Goal: Information Seeking & Learning: Find specific fact

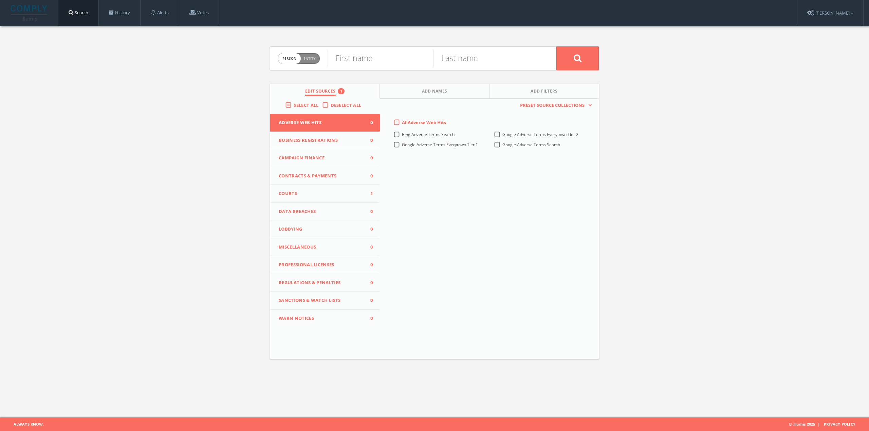
click at [304, 194] on span "Courts" at bounding box center [321, 193] width 84 height 7
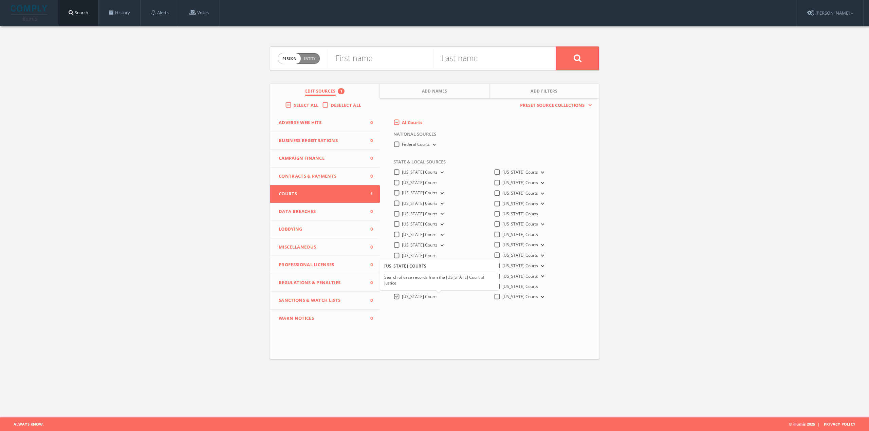
click at [411, 296] on span "[US_STATE] Courts" at bounding box center [420, 297] width 36 height 6
click at [0, 0] on Courts-all "[US_STATE] Courts" at bounding box center [0, 0] width 0 height 0
click at [540, 173] on icon at bounding box center [541, 173] width 3 height 2
click at [538, 171] on button "[US_STATE] Courts" at bounding box center [541, 173] width 7 height 6
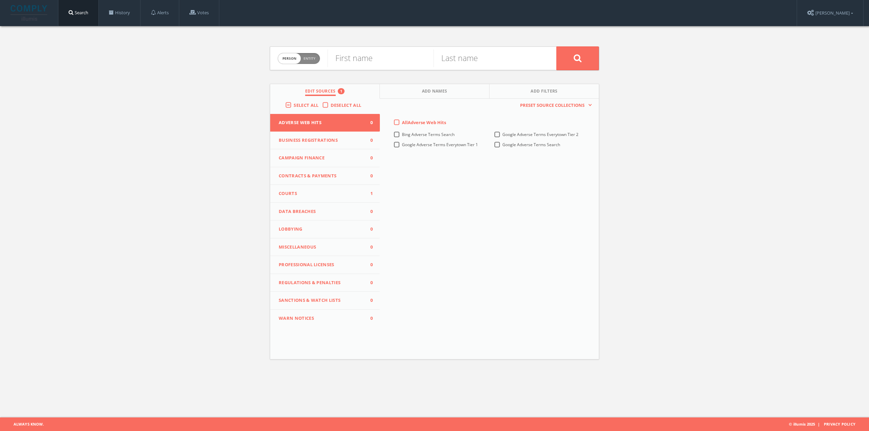
click at [313, 189] on button "Courts 1" at bounding box center [325, 194] width 110 height 18
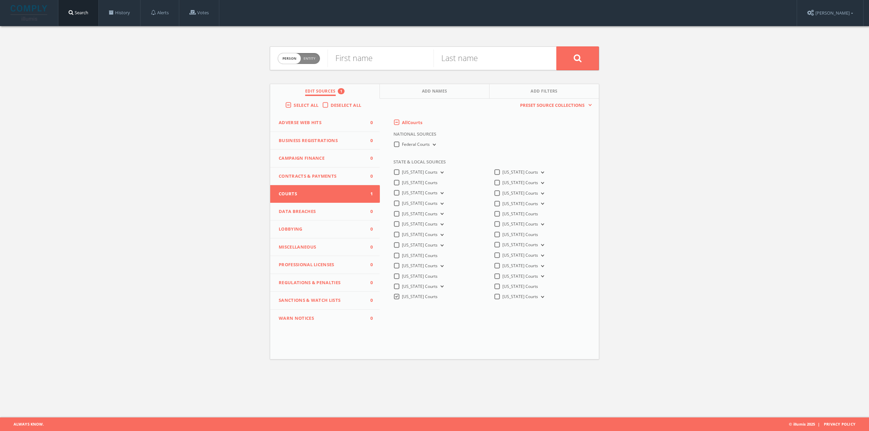
click at [538, 171] on button "[US_STATE] Courts" at bounding box center [541, 173] width 7 height 6
click at [553, 191] on span "[US_STATE] Judiciary Record Search" at bounding box center [544, 192] width 68 height 6
click at [0, 0] on input "[US_STATE] Judiciary Record Search" at bounding box center [0, 0] width 0 height 0
click at [314, 61] on span "Entity" at bounding box center [309, 58] width 12 height 5
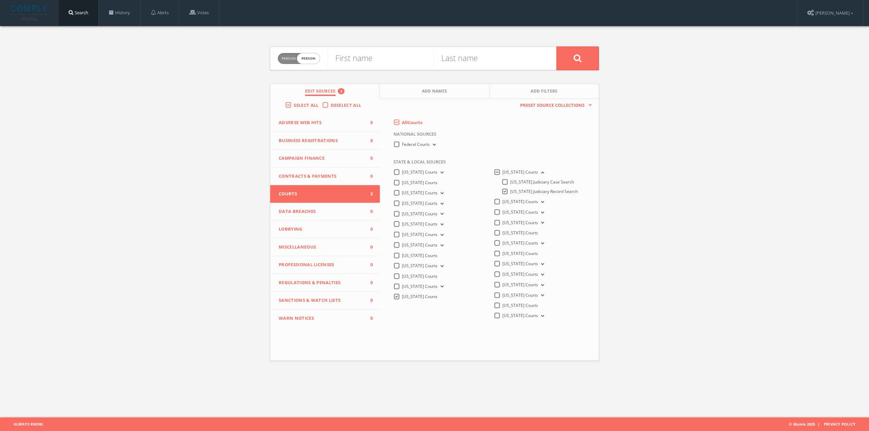
checkbox input "true"
click at [378, 58] on input "text" at bounding box center [441, 59] width 229 height 18
paste input "American Express National Bank"
type input "American Express National Bank"
click at [571, 60] on button at bounding box center [577, 58] width 42 height 24
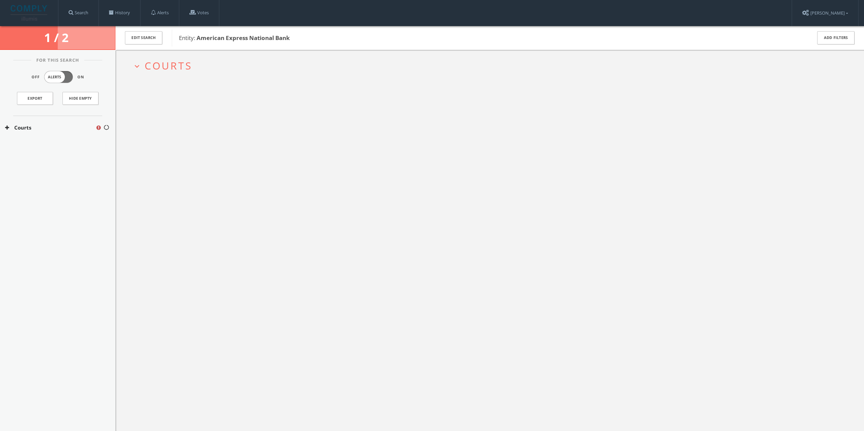
click at [173, 65] on span "Courts" at bounding box center [169, 66] width 48 height 14
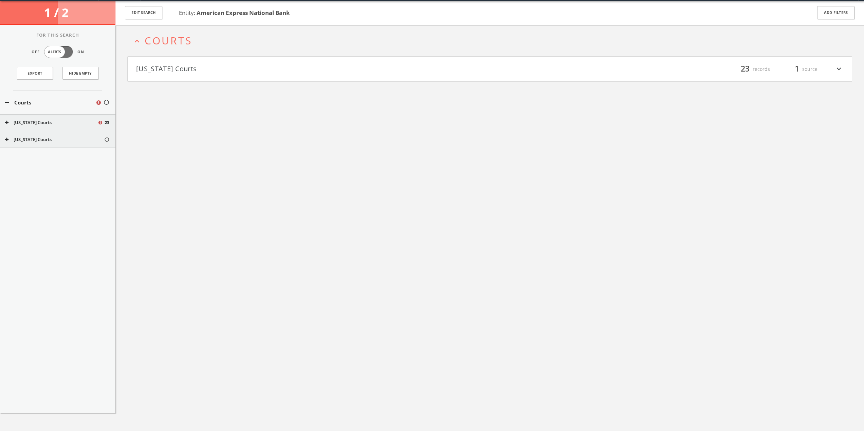
scroll to position [26, 0]
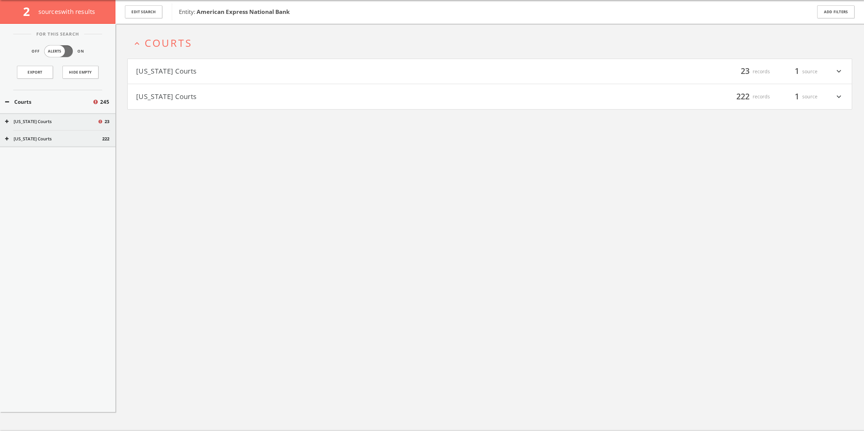
click at [24, 118] on div "[US_STATE] Courts 23" at bounding box center [57, 121] width 115 height 17
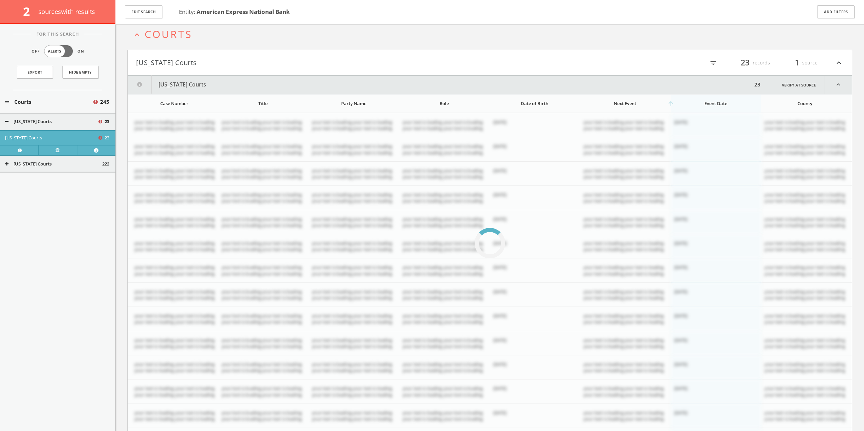
click at [26, 121] on html "Search History Alerts Votes Eri Matraku Edit Profile Change Password Security H…" at bounding box center [432, 245] width 864 height 561
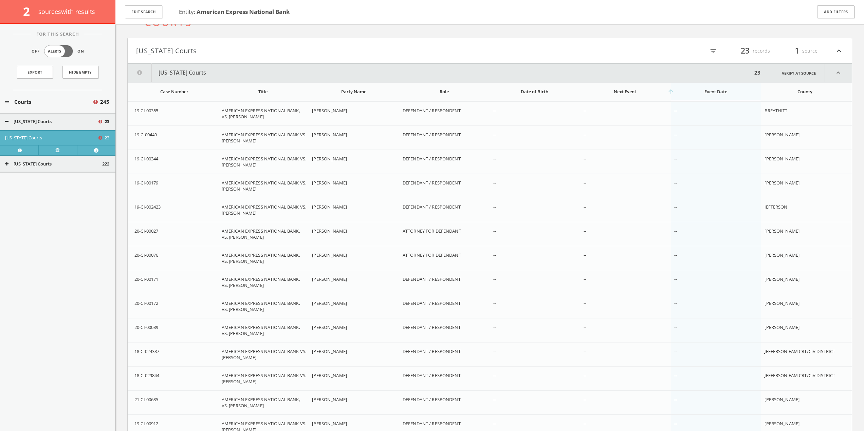
scroll to position [0, 0]
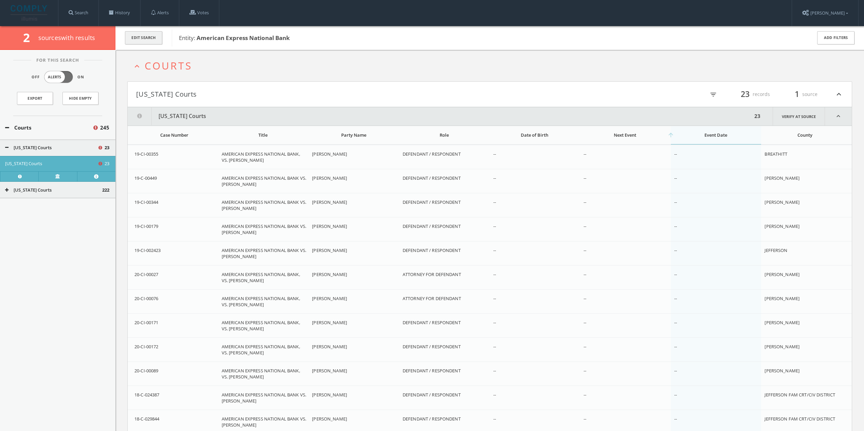
click at [149, 41] on button "Edit Search" at bounding box center [143, 37] width 37 height 13
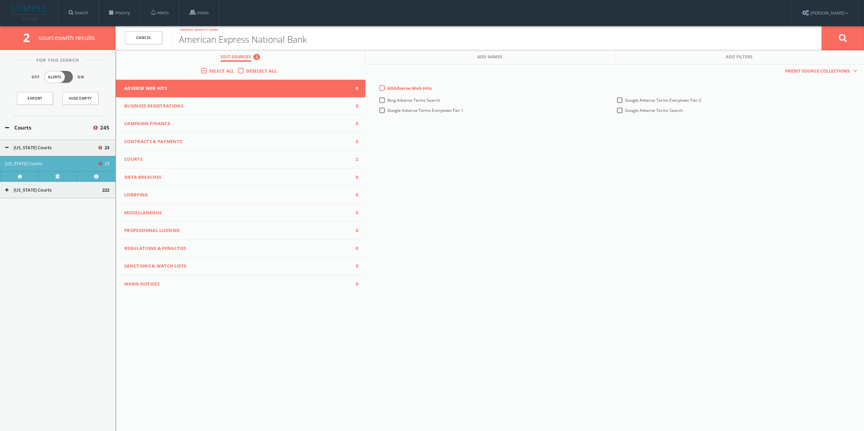
click at [262, 156] on span "Courts" at bounding box center [236, 159] width 224 height 7
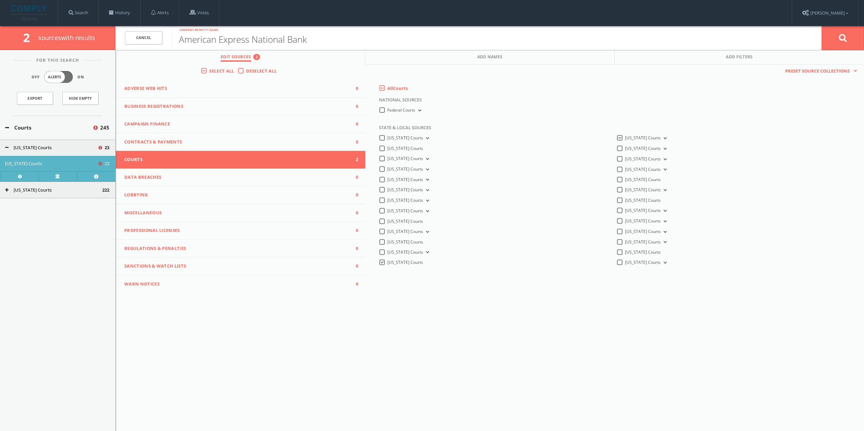
drag, startPoint x: 383, startPoint y: 264, endPoint x: 394, endPoint y: 255, distance: 13.8
click at [387, 263] on label "[US_STATE] Courts" at bounding box center [405, 263] width 36 height 6
click at [0, 0] on Courts-all "[US_STATE] Courts" at bounding box center [0, 0] width 0 height 0
click at [839, 35] on icon at bounding box center [843, 38] width 8 height 8
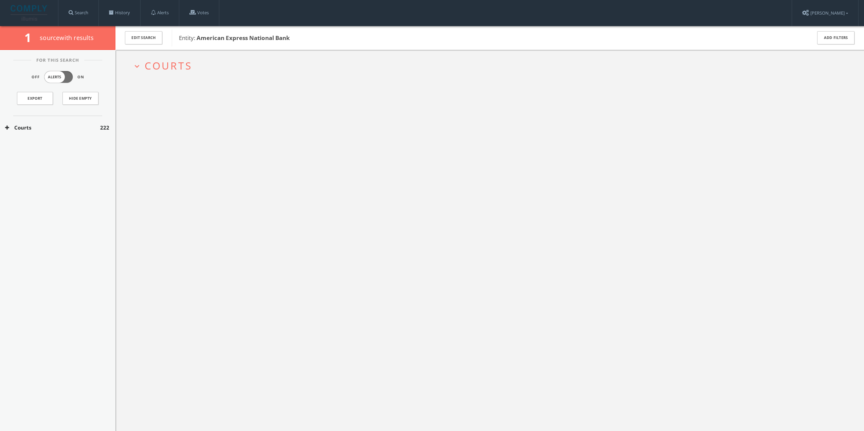
click at [58, 133] on div "Courts 222" at bounding box center [57, 127] width 115 height 23
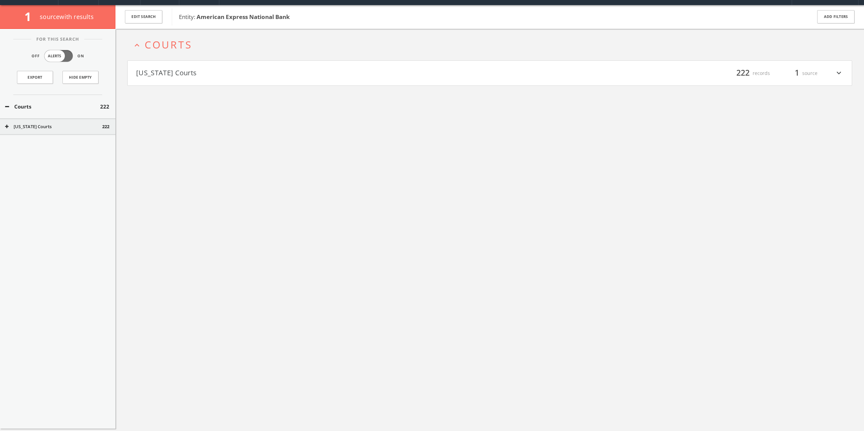
click at [58, 137] on div "For This Search Off Alerts On Export Hide Empty Courts [STREET_ADDRESS][US_STAT…" at bounding box center [57, 229] width 115 height 400
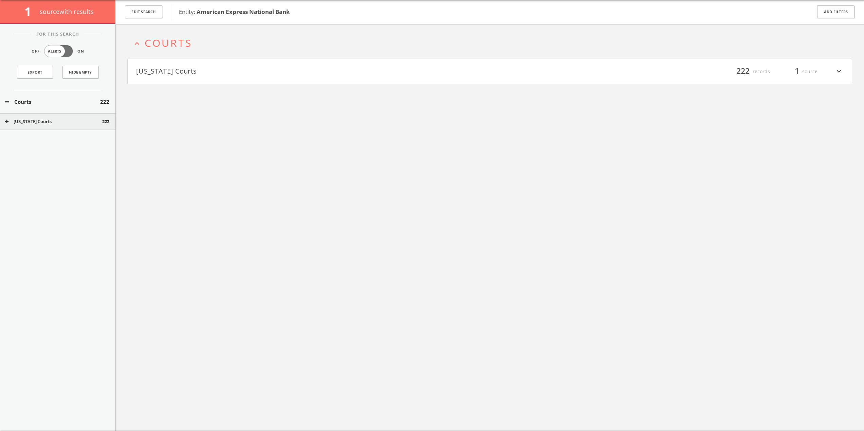
click at [202, 70] on button "[US_STATE] Courts" at bounding box center [313, 72] width 354 height 12
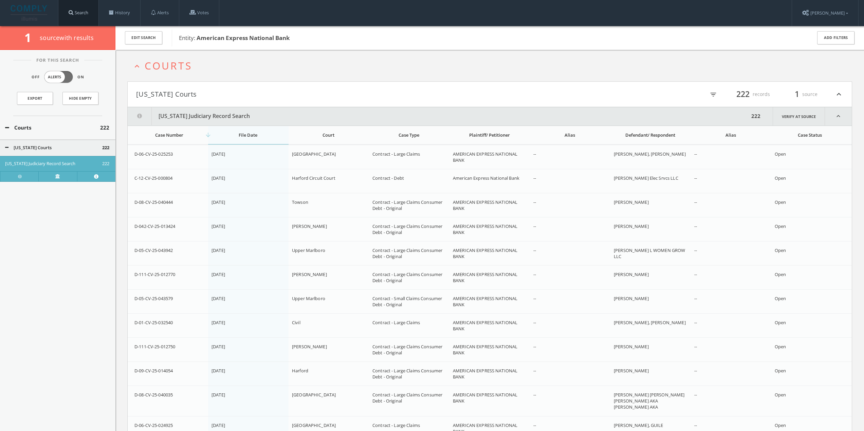
click at [91, 11] on link "Search" at bounding box center [78, 13] width 40 height 26
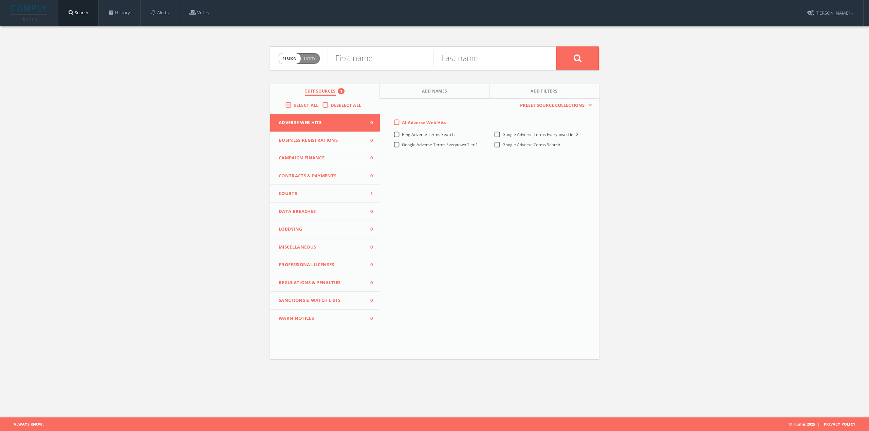
click at [306, 59] on span "Entity" at bounding box center [309, 58] width 12 height 5
checkbox input "true"
click at [361, 64] on input "text" at bounding box center [441, 59] width 229 height 18
paste input "AMERICAN EXPRESS NATIONAL BANK vs. [PERSON_NAME] [PERSON_NAME]"
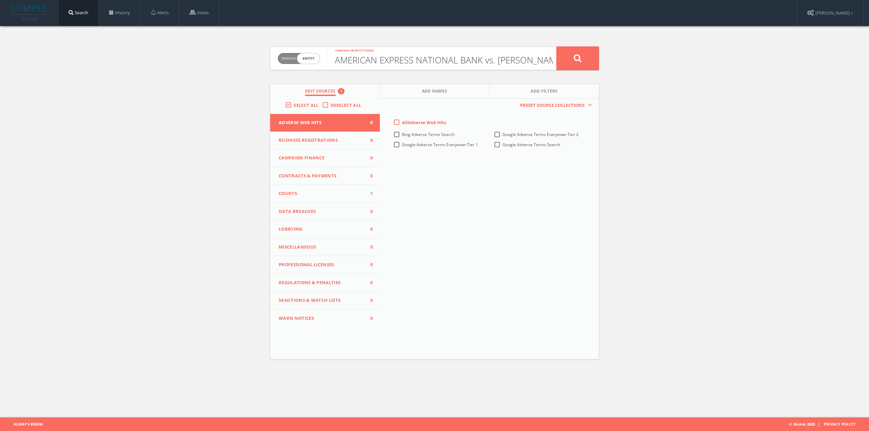
scroll to position [0, 86]
type input "AMERICAN EXPRESS NATIONAL BANK vs. [PERSON_NAME] [PERSON_NAME]"
click at [577, 62] on button at bounding box center [577, 58] width 42 height 24
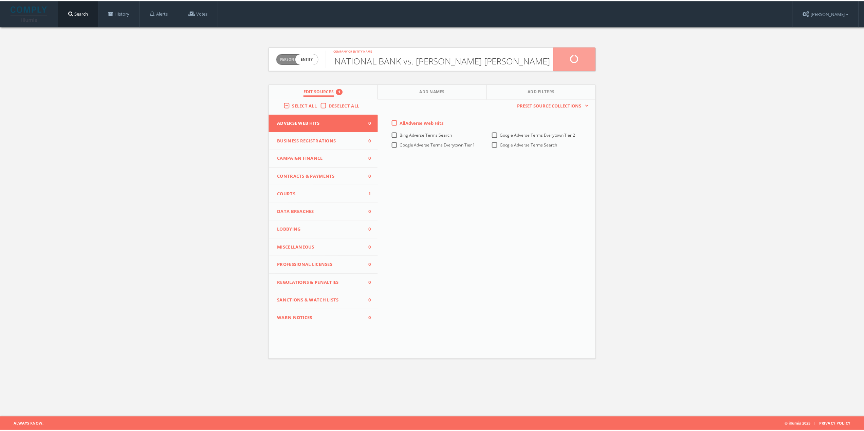
scroll to position [0, 0]
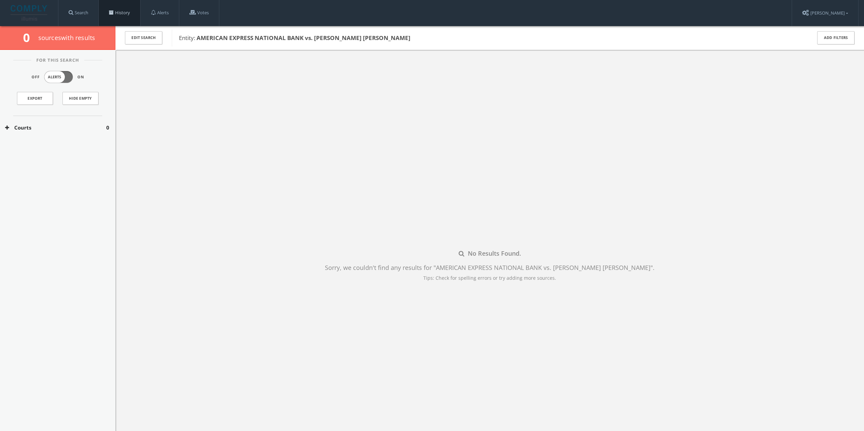
click at [131, 11] on link "History" at bounding box center [119, 13] width 41 height 26
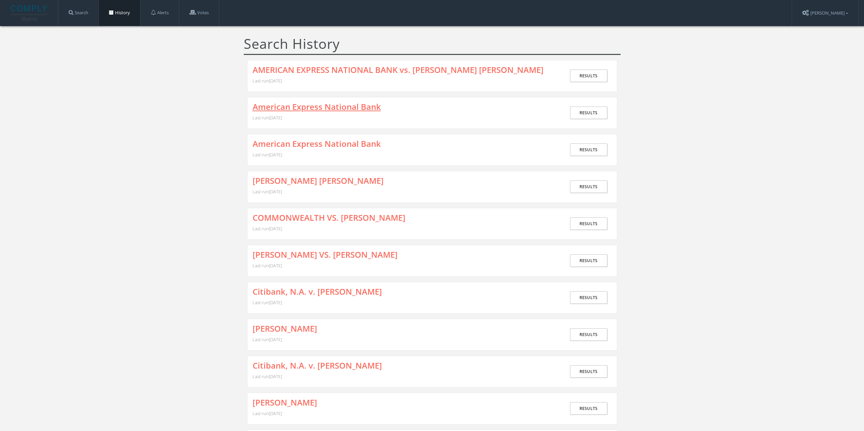
click at [293, 109] on link "American Express National Bank" at bounding box center [316, 106] width 128 height 9
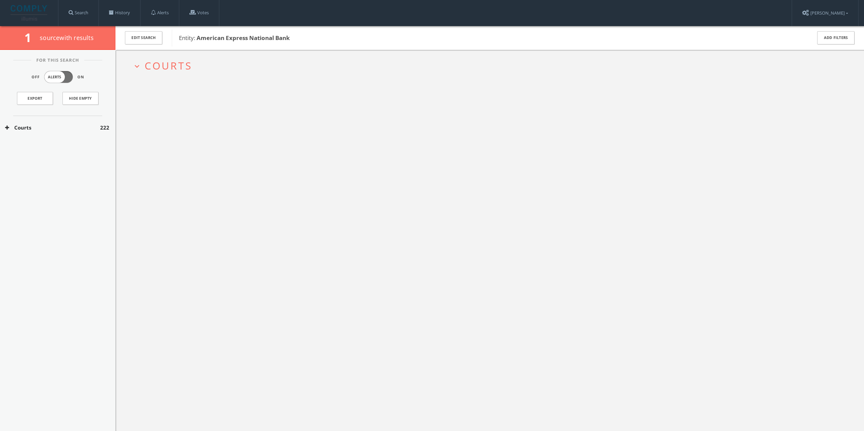
click at [179, 55] on h2 "expand_more Courts" at bounding box center [489, 66] width 725 height 32
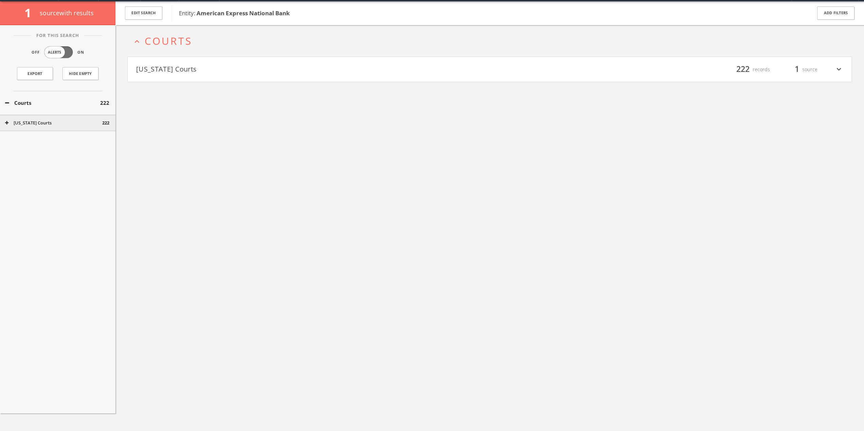
scroll to position [26, 0]
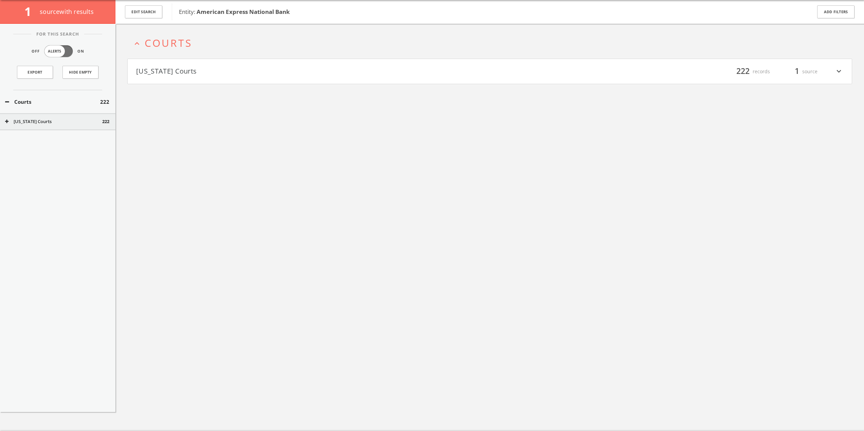
click at [223, 74] on button "[US_STATE] Courts" at bounding box center [313, 72] width 354 height 12
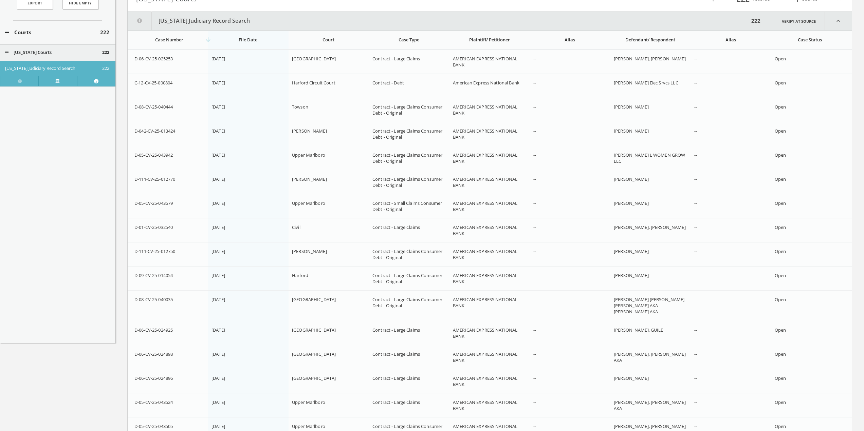
scroll to position [0, 0]
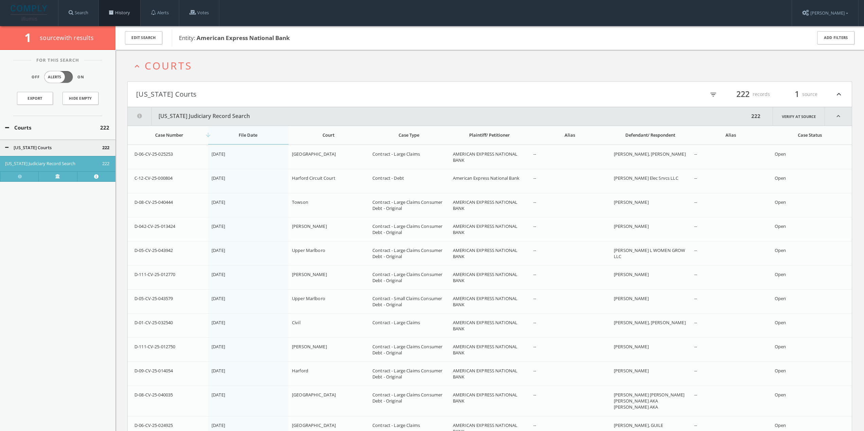
click at [111, 9] on link "History" at bounding box center [119, 13] width 41 height 26
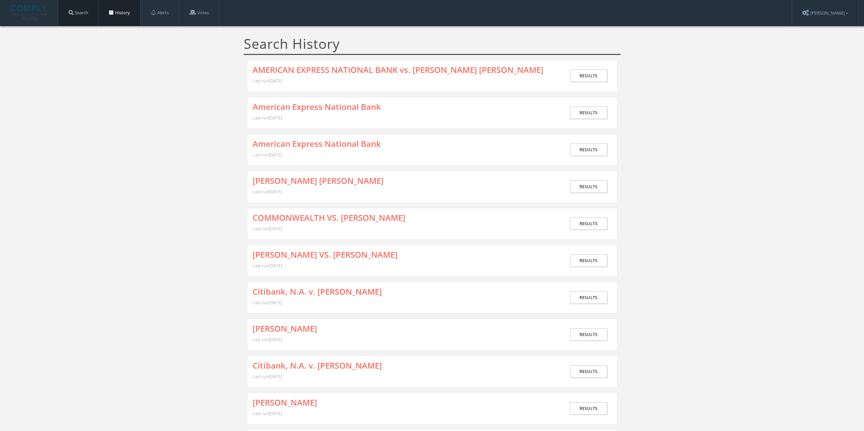
click at [86, 12] on link "Search" at bounding box center [78, 13] width 40 height 26
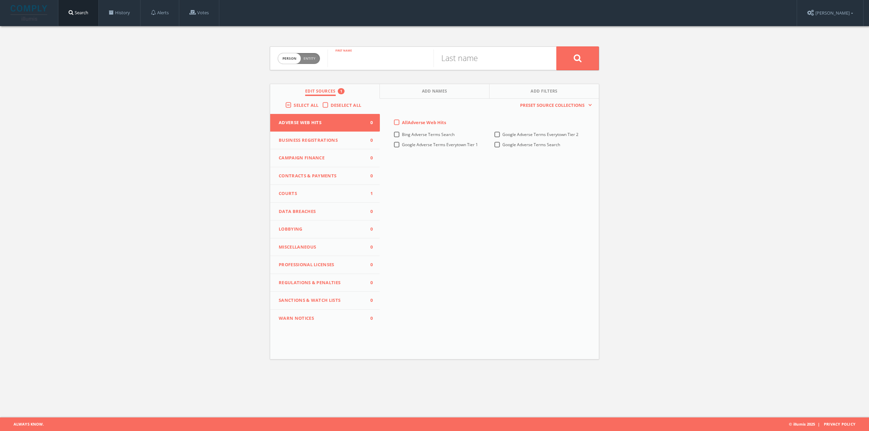
click at [360, 62] on input "text" at bounding box center [380, 59] width 106 height 18
click at [318, 59] on span "Person Entity" at bounding box center [299, 58] width 42 height 11
checkbox input "true"
paste input "[PERSON_NAME]"
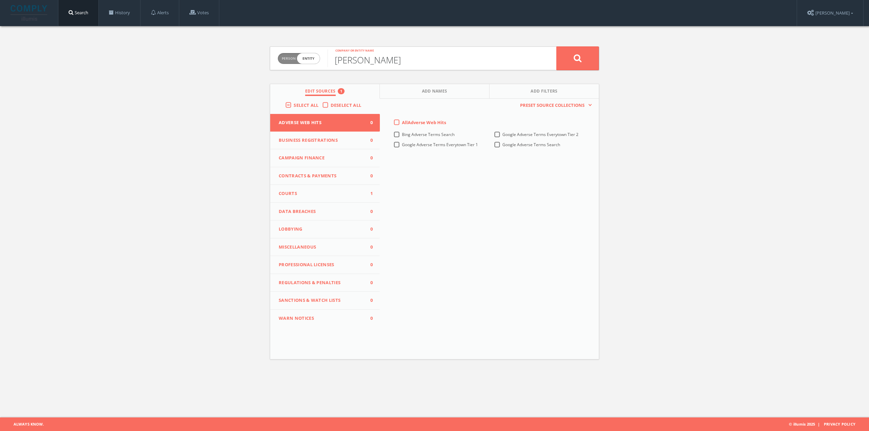
type input "[PERSON_NAME]"
click at [325, 193] on span "Courts" at bounding box center [321, 193] width 84 height 7
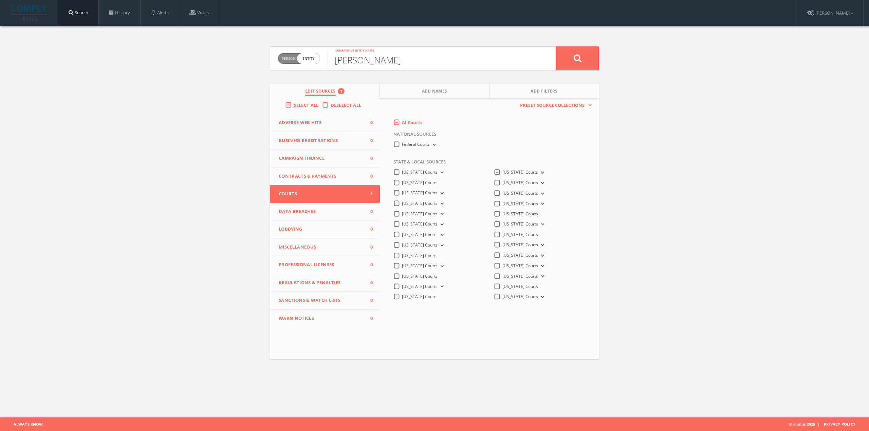
click at [539, 171] on button "[US_STATE] Courts" at bounding box center [541, 173] width 7 height 6
click at [581, 57] on icon at bounding box center [578, 58] width 8 height 8
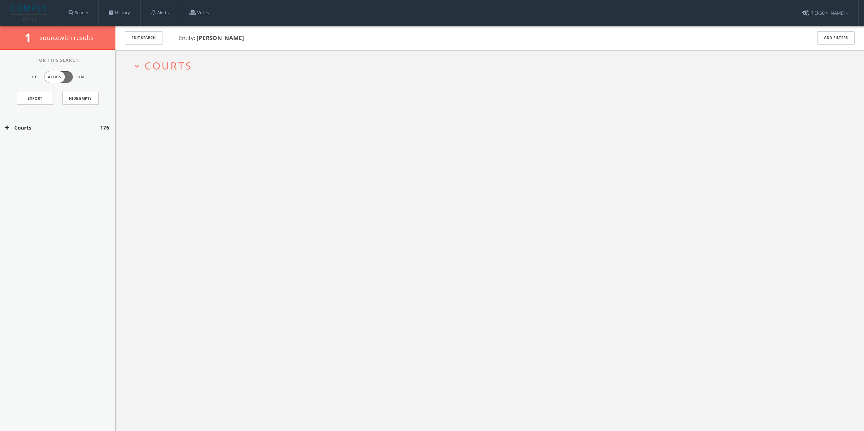
click at [182, 65] on span "Courts" at bounding box center [169, 66] width 48 height 14
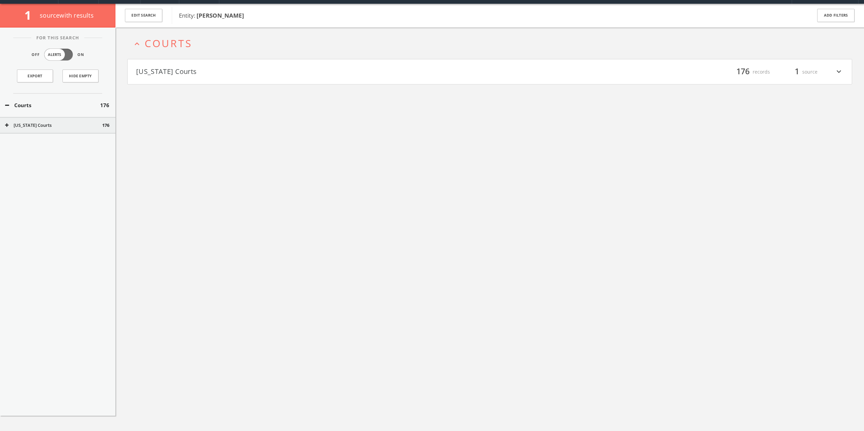
click at [200, 76] on button "[US_STATE] Courts" at bounding box center [313, 72] width 354 height 12
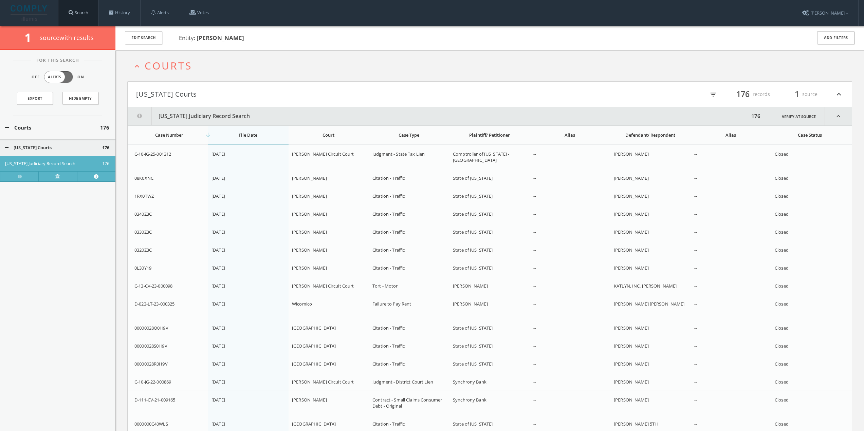
click at [84, 15] on link "Search" at bounding box center [78, 13] width 40 height 26
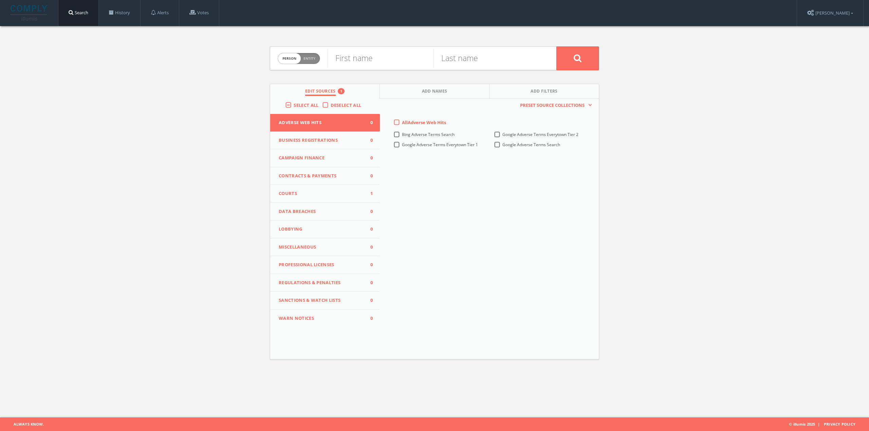
click at [328, 189] on button "Courts 1" at bounding box center [325, 194] width 110 height 18
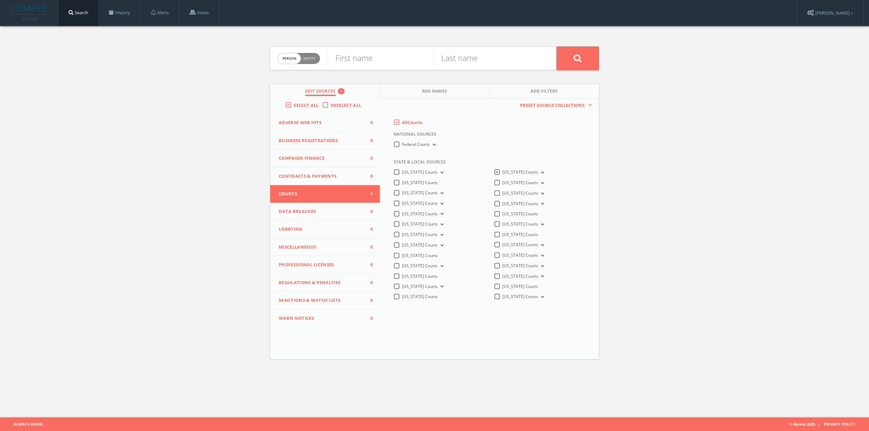
click at [292, 60] on span "person" at bounding box center [289, 58] width 23 height 11
checkbox input "true"
click at [355, 58] on input "text" at bounding box center [441, 59] width 229 height 18
type input "[PERSON_NAME]"
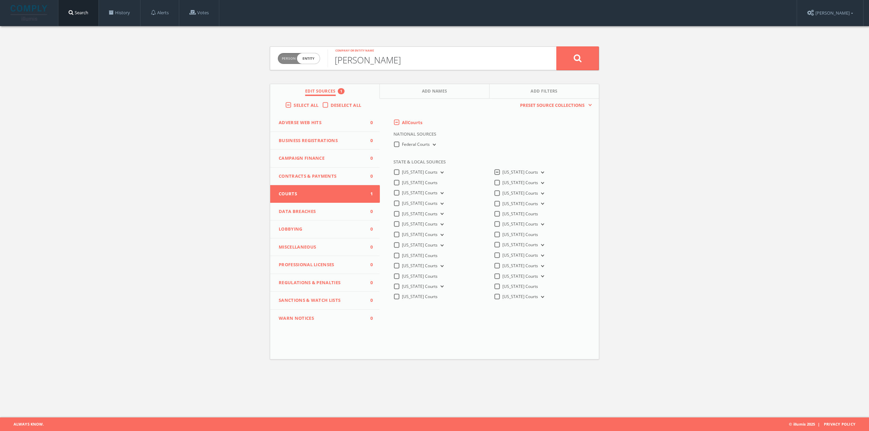
click at [556, 46] on button at bounding box center [577, 58] width 42 height 24
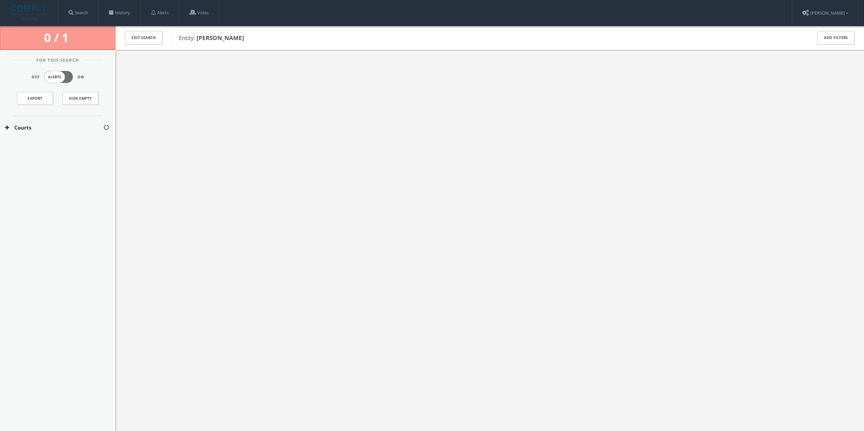
click at [28, 128] on button "Courts" at bounding box center [54, 128] width 98 height 8
click at [31, 142] on div "[US_STATE] Courts" at bounding box center [57, 147] width 115 height 17
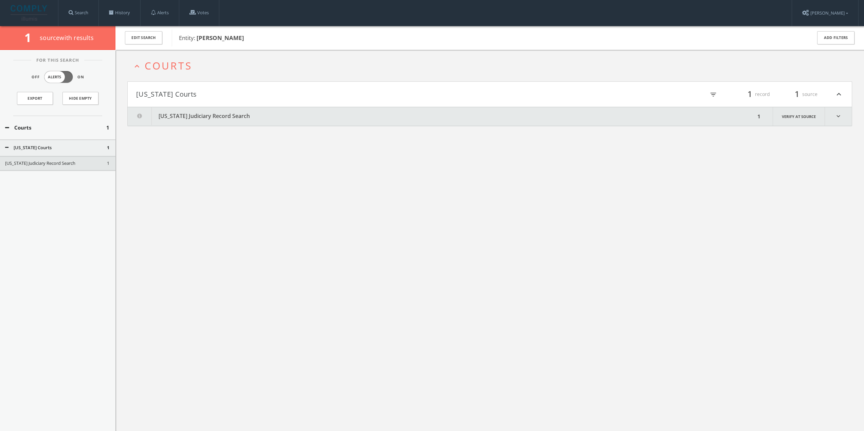
click at [286, 112] on div "expand_less Courts [US_STATE] Courts filter_list 1 record 1 source expand_less …" at bounding box center [489, 265] width 748 height 431
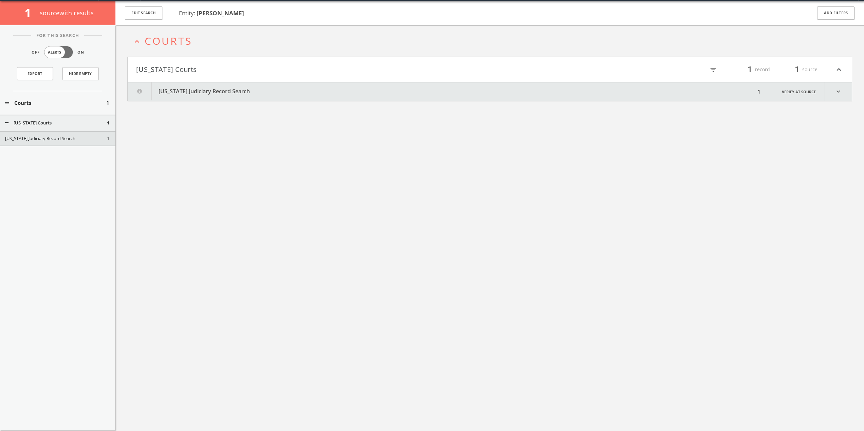
click at [238, 99] on button "[US_STATE] Judiciary Record Search" at bounding box center [441, 91] width 627 height 19
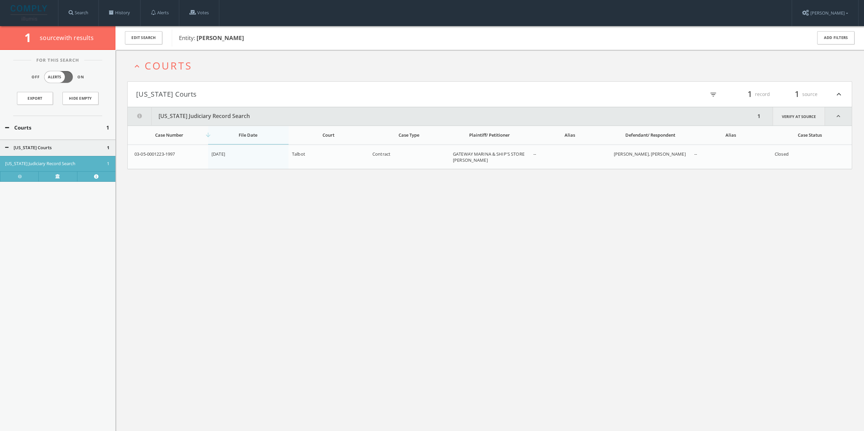
click at [797, 119] on link "Verify at source" at bounding box center [798, 116] width 52 height 18
click at [92, 13] on link "Search" at bounding box center [78, 13] width 40 height 26
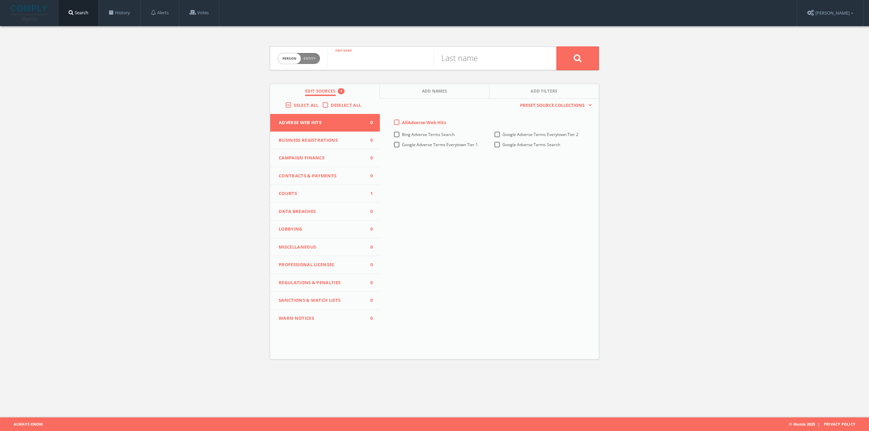
click at [359, 61] on input "text" at bounding box center [380, 59] width 106 height 18
type input "[PERSON_NAME]"
click at [458, 50] on input "text" at bounding box center [486, 59] width 106 height 18
type input "[PERSON_NAME]"
click at [556, 46] on button at bounding box center [577, 58] width 42 height 24
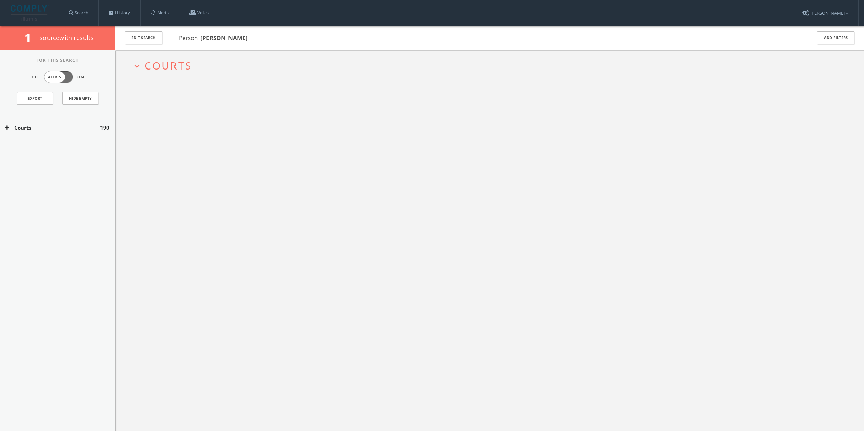
click at [175, 59] on span "Courts" at bounding box center [169, 66] width 48 height 14
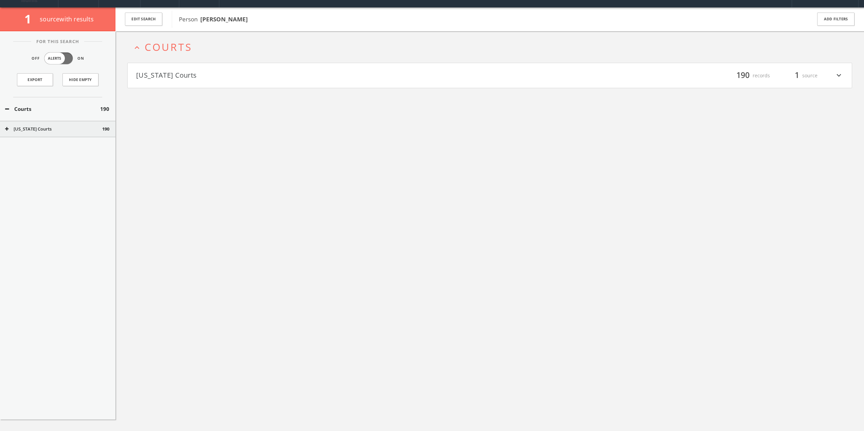
click at [183, 75] on button "[US_STATE] Courts" at bounding box center [313, 76] width 354 height 12
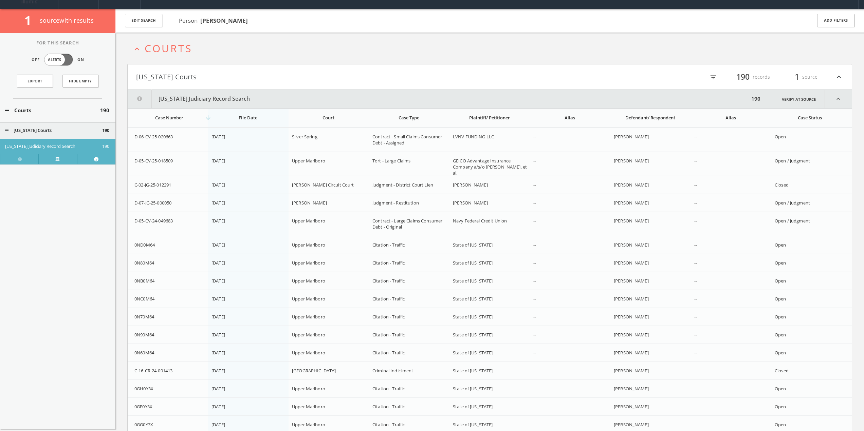
scroll to position [15, 0]
